Goal: Task Accomplishment & Management: Manage account settings

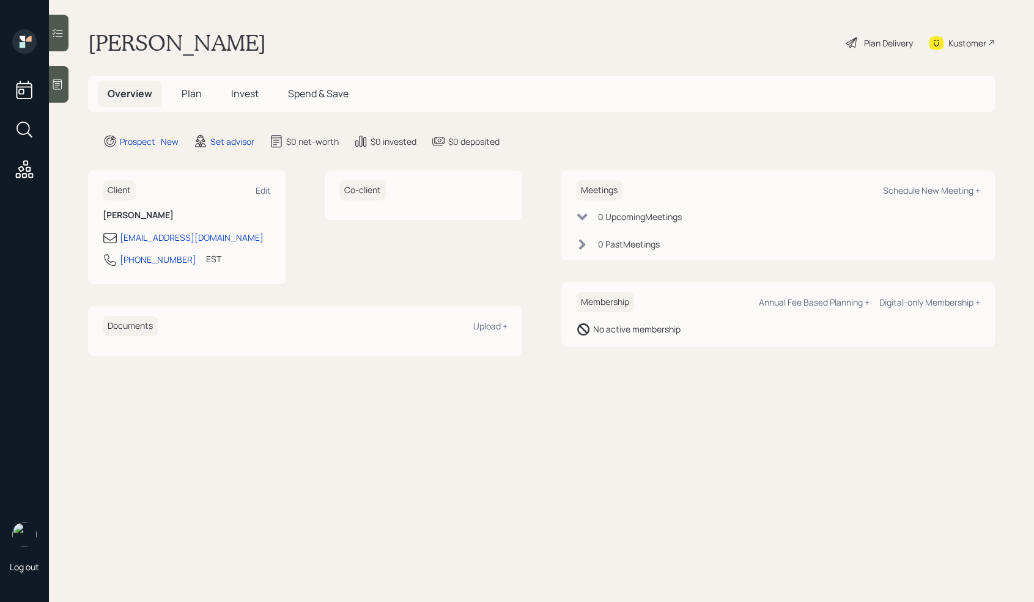
click at [63, 76] on div at bounding box center [59, 84] width 20 height 37
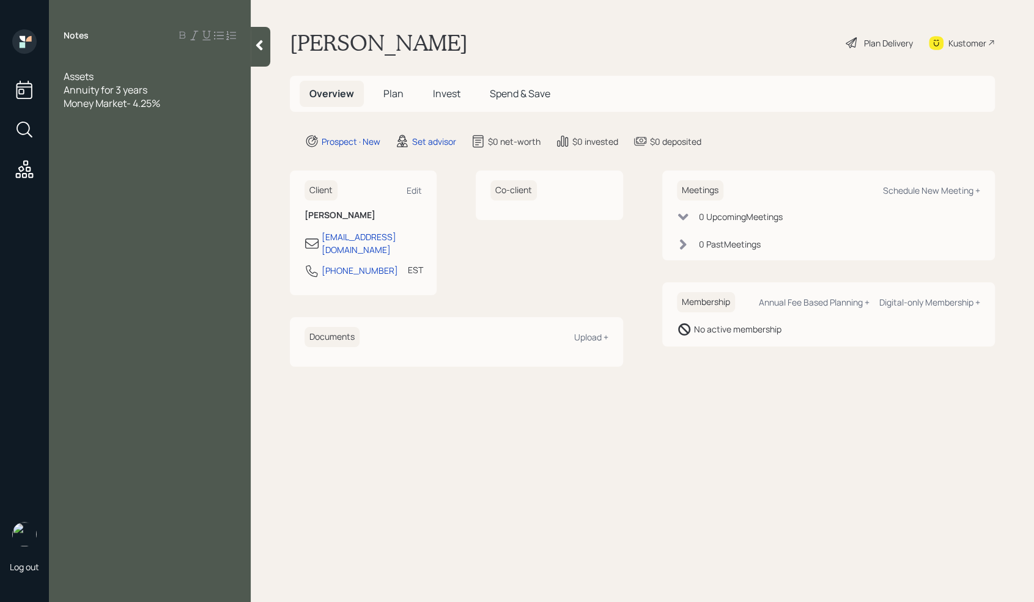
click at [131, 99] on span "Money Market- 4.25%" at bounding box center [112, 103] width 97 height 13
click at [157, 106] on span "Money Market- 100k 4.25%" at bounding box center [124, 103] width 121 height 13
click at [211, 102] on div "Money Market- 100k ( 4.25%" at bounding box center [150, 103] width 172 height 13
click at [165, 103] on span "Money Market- 100k ( 4.25%)" at bounding box center [129, 103] width 130 height 13
click at [156, 90] on div "Annuity for 3 years" at bounding box center [150, 89] width 172 height 13
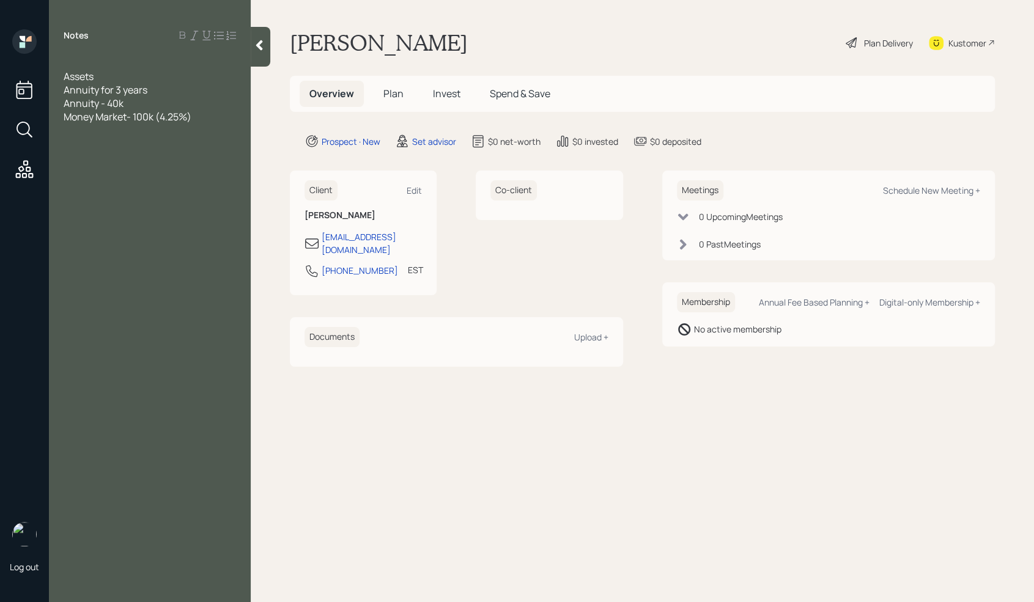
click at [167, 97] on div "Annuity - 40k" at bounding box center [150, 103] width 172 height 13
click at [160, 92] on div "Annuity for 3 years" at bounding box center [150, 89] width 172 height 13
click at [75, 55] on div "Notes Assets Annuity for 3 years Annuity - 40k Money Market- 100k (4.25%)" at bounding box center [150, 308] width 202 height 558
click at [75, 68] on div at bounding box center [150, 62] width 172 height 13
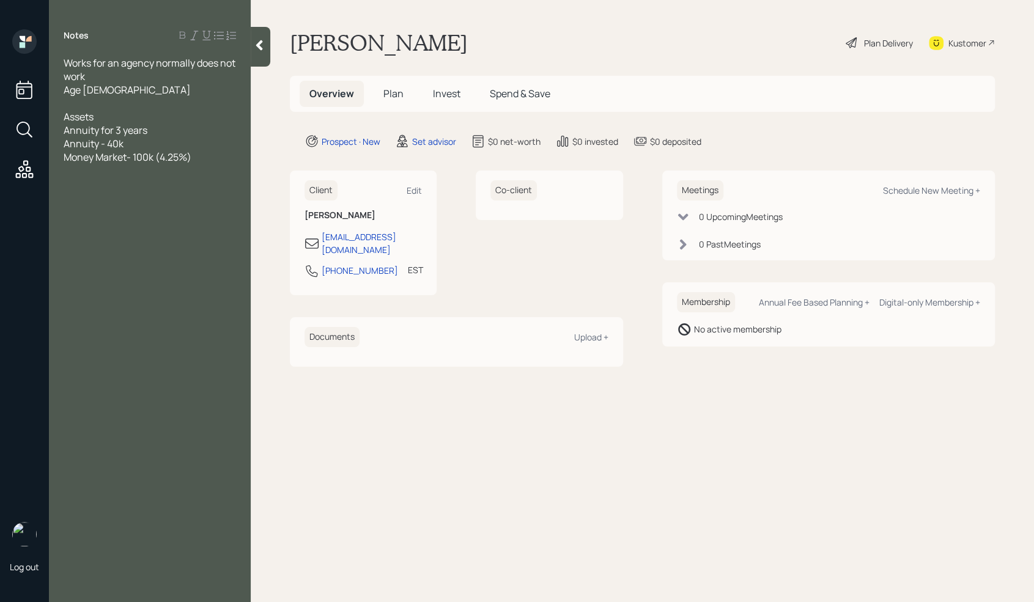
click at [100, 103] on div at bounding box center [150, 103] width 172 height 13
click at [167, 133] on div "Annuity for 3 years" at bounding box center [150, 129] width 172 height 13
click at [215, 161] on div "Money Market- 100k (4.25%)" at bounding box center [150, 156] width 172 height 13
click at [66, 172] on span "mortage- 150k" at bounding box center [96, 170] width 64 height 13
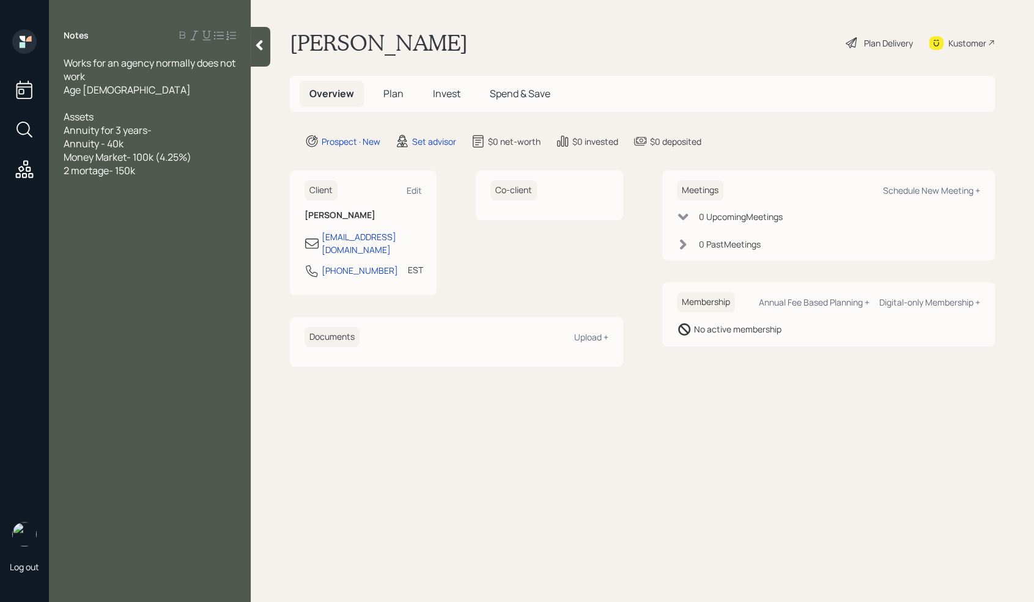
click at [208, 159] on div "Money Market- 100k (4.25%)" at bounding box center [150, 156] width 172 height 13
click at [158, 198] on div "2 mortage- 150k" at bounding box center [150, 197] width 172 height 13
click at [120, 270] on div "Expenses" at bounding box center [150, 264] width 172 height 13
click at [101, 287] on div at bounding box center [150, 291] width 172 height 13
click at [94, 285] on div at bounding box center [150, 291] width 172 height 13
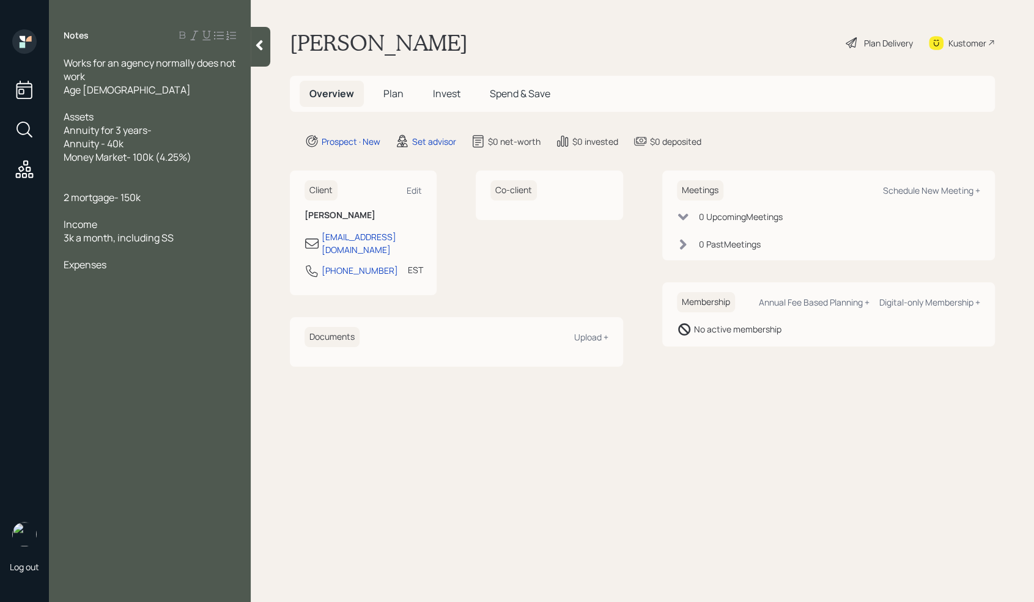
click at [88, 281] on div at bounding box center [150, 277] width 172 height 13
click at [69, 343] on span "would like 900-1k a month on amonthly basis from money market" at bounding box center [142, 338] width 157 height 27
click at [156, 318] on div at bounding box center [150, 318] width 172 height 13
click at [114, 342] on div at bounding box center [150, 345] width 172 height 13
click at [160, 134] on div "Annuity for 3 years-" at bounding box center [150, 129] width 172 height 13
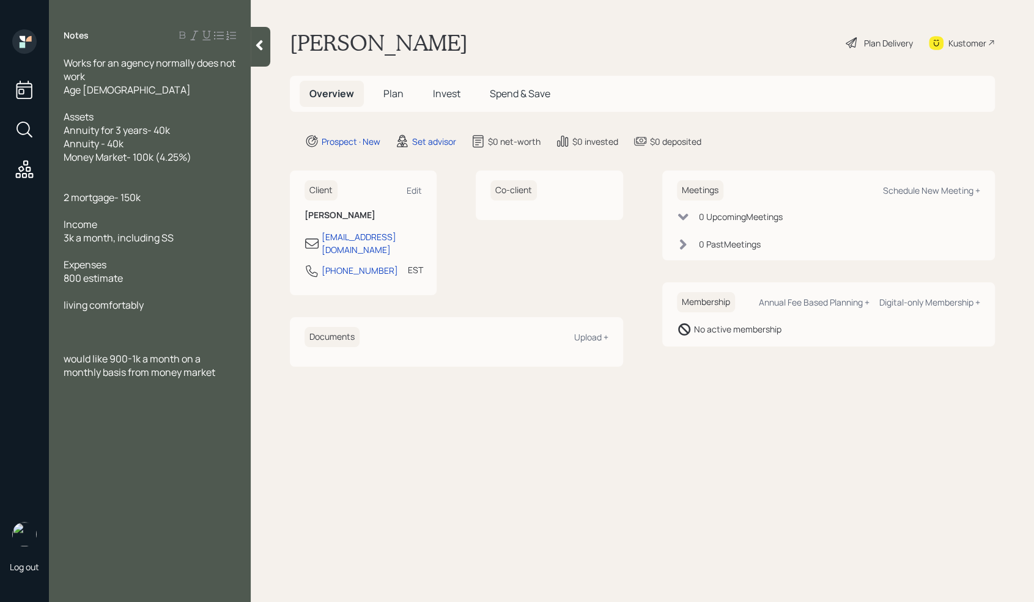
click at [219, 160] on div "Money Market- 100k (4.25%)" at bounding box center [150, 156] width 172 height 13
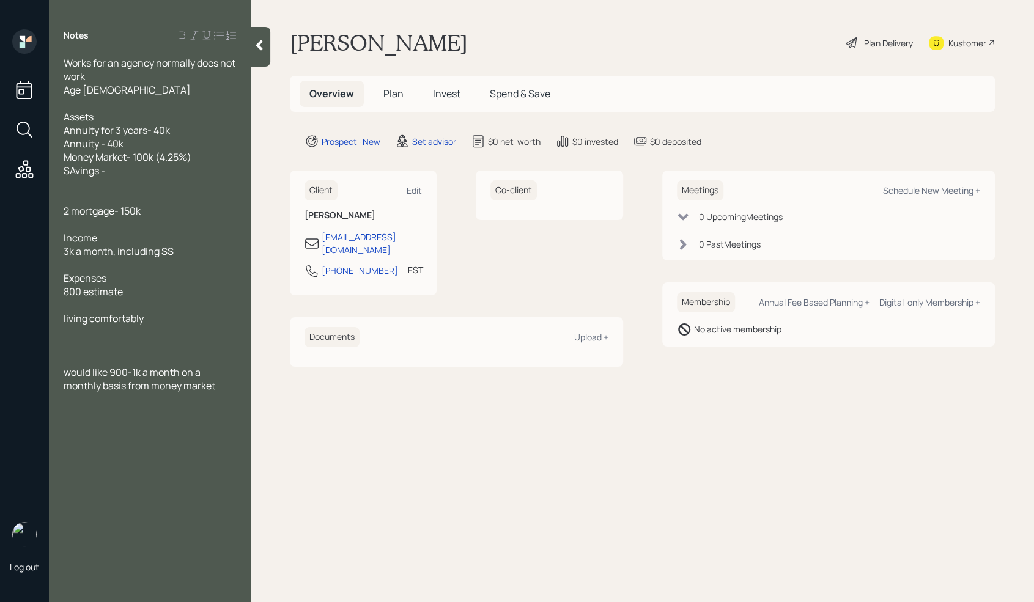
click at [76, 172] on span "SAvings -" at bounding box center [85, 170] width 42 height 13
click at [84, 184] on div at bounding box center [150, 183] width 172 height 13
click at [70, 169] on span "Svings -" at bounding box center [82, 170] width 36 height 13
click at [111, 170] on div "Savings -" at bounding box center [150, 170] width 172 height 13
click at [72, 179] on span "BUsiness accoun t- 1k" at bounding box center [113, 183] width 98 height 13
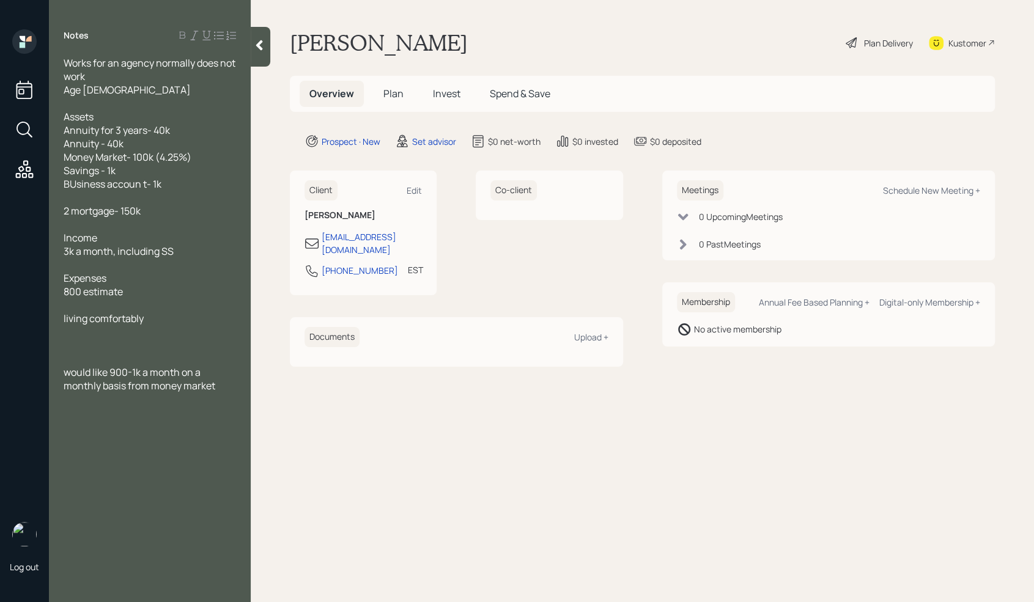
click at [75, 182] on span "BUsiness accoun t- 1k" at bounding box center [113, 183] width 98 height 13
click at [125, 174] on div "Savings - 1k" at bounding box center [150, 170] width 172 height 13
click at [167, 186] on div "Business accoun t- 1k" at bounding box center [150, 183] width 172 height 13
click at [145, 186] on span "Business account- 1k and 5k" at bounding box center [127, 183] width 127 height 13
click at [128, 172] on div "Savings - 1k" at bounding box center [150, 170] width 172 height 13
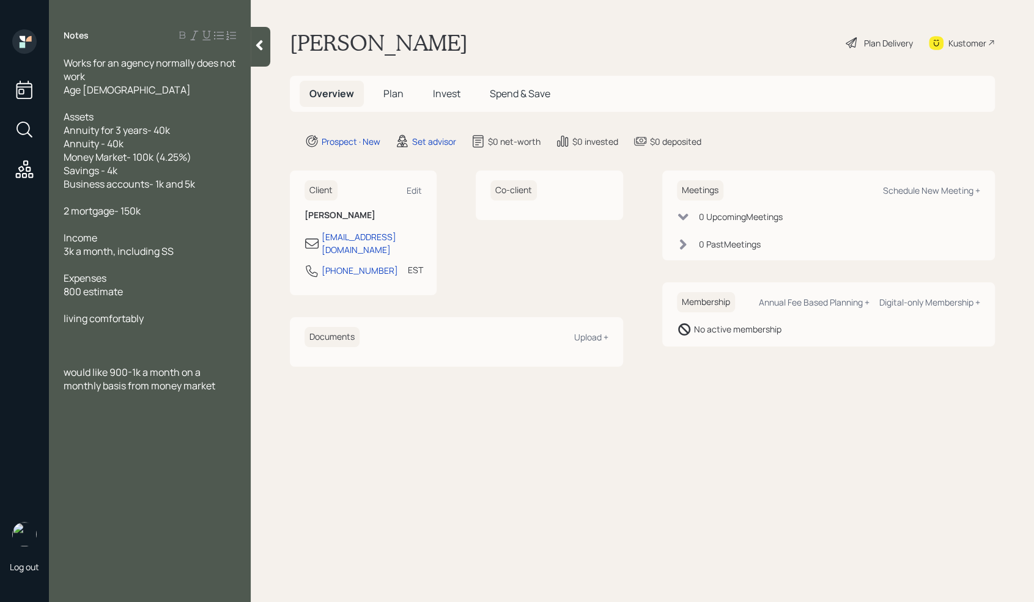
click at [218, 233] on div "Income" at bounding box center [150, 237] width 172 height 13
click at [112, 171] on span "Savings - 4k" at bounding box center [91, 170] width 54 height 13
drag, startPoint x: 105, startPoint y: 175, endPoint x: 212, endPoint y: 191, distance: 108.8
click at [212, 191] on div "Works for an agency normally does not work Age [DEMOGRAPHIC_DATA] Assets Annuit…" at bounding box center [150, 231] width 172 height 350
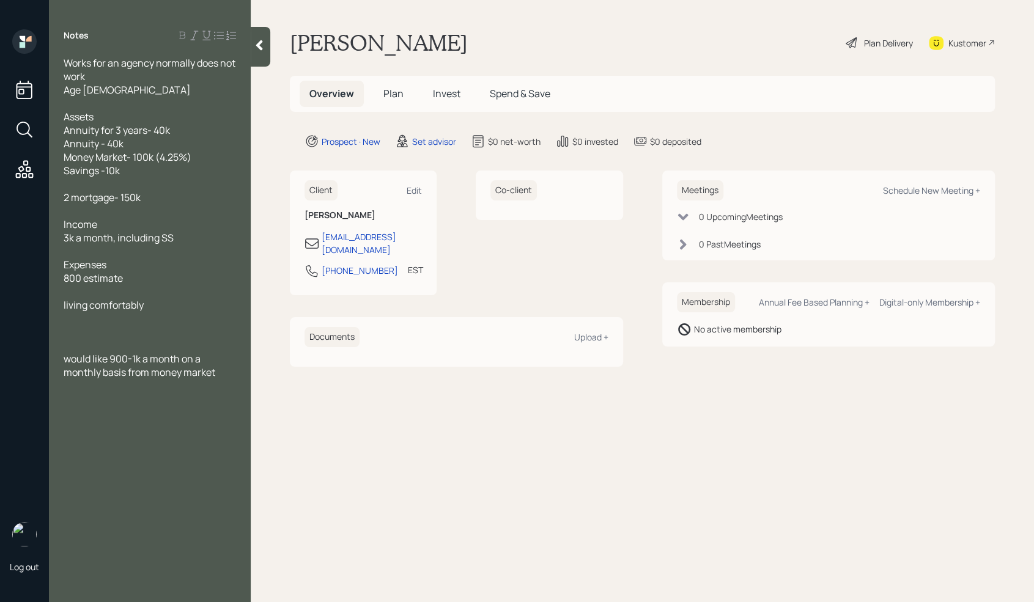
click at [105, 344] on div at bounding box center [150, 345] width 172 height 13
click at [117, 79] on div "Works for an agency normally does not work" at bounding box center [150, 69] width 172 height 27
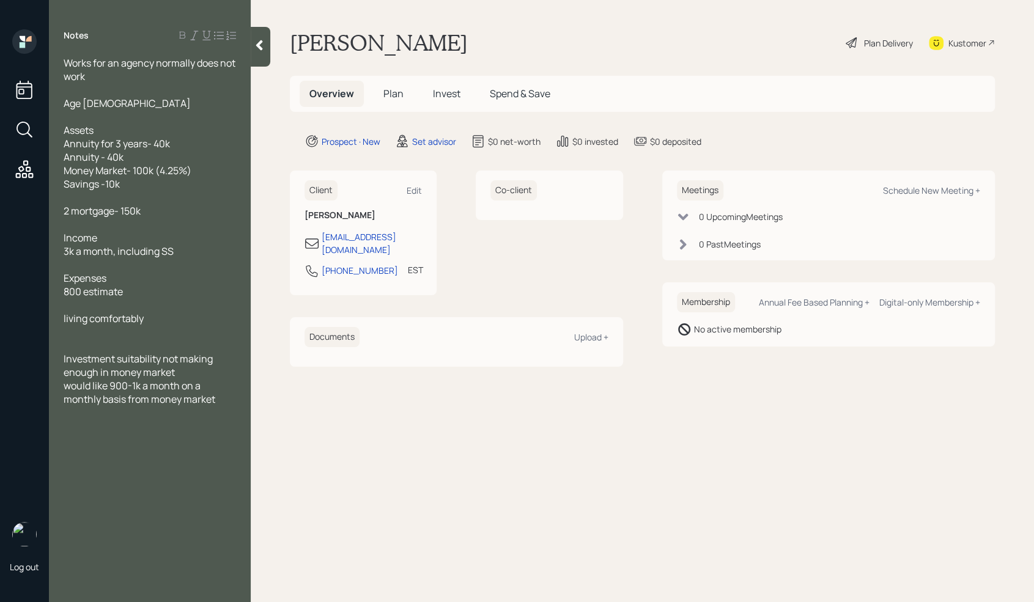
click at [671, 469] on main "[PERSON_NAME] Plan Delivery Kustomer Overview Plan Invest Spend & Save Prospect…" at bounding box center [642, 301] width 783 height 602
click at [929, 191] on div "Schedule New Meeting +" at bounding box center [931, 191] width 97 height 12
select select "round-[PERSON_NAME]"
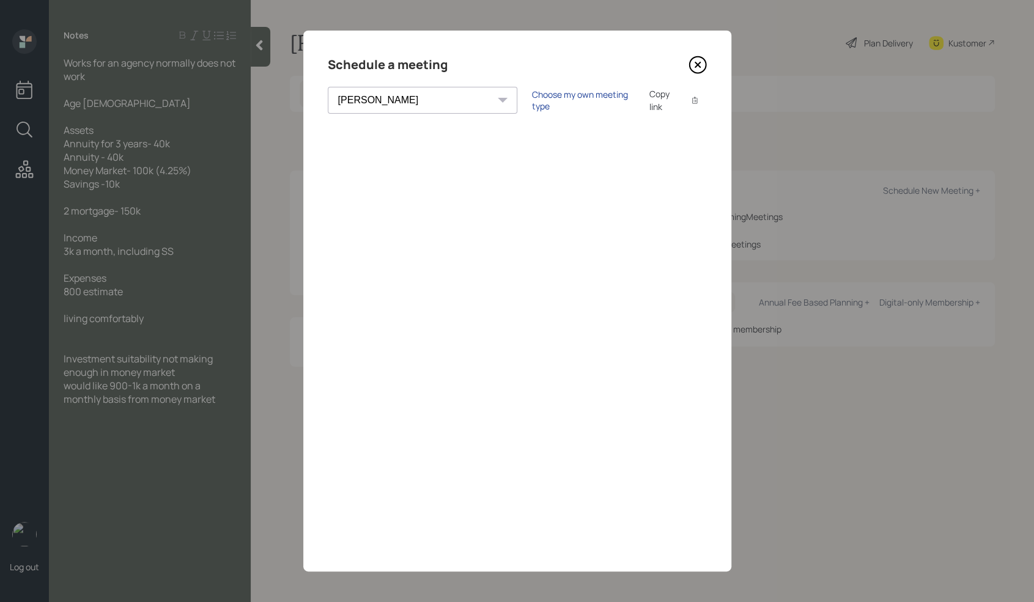
click at [532, 100] on div "Choose my own meeting type" at bounding box center [583, 100] width 103 height 23
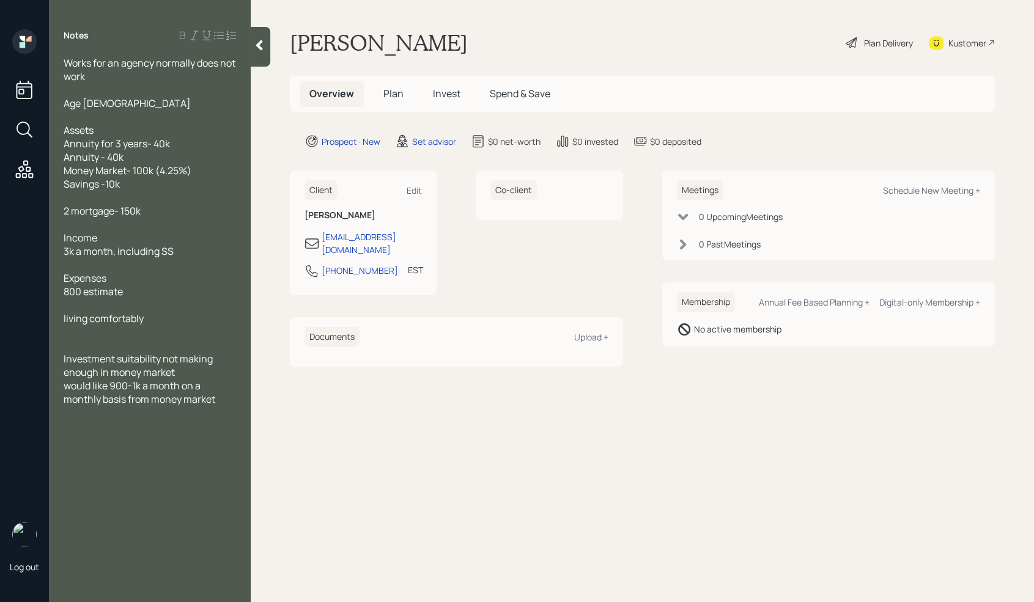
click at [76, 347] on div at bounding box center [150, 345] width 172 height 13
click at [232, 405] on div "would like 900-1k a month on a monthly basis from money market" at bounding box center [150, 392] width 172 height 27
click at [138, 468] on div "very talkative" at bounding box center [150, 466] width 172 height 13
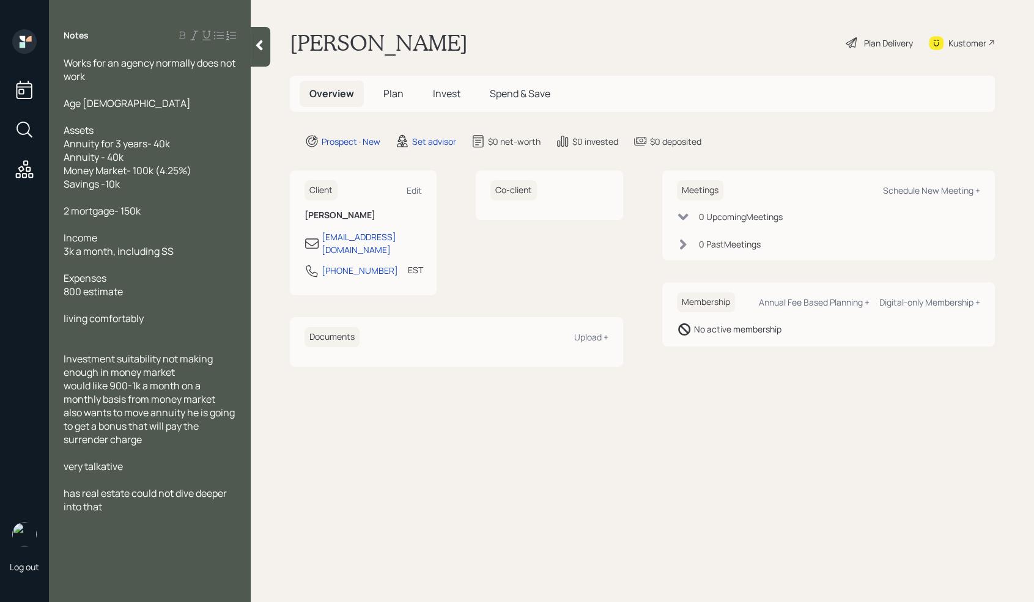
click at [256, 42] on icon at bounding box center [259, 45] width 12 height 12
